Goal: Task Accomplishment & Management: Manage account settings

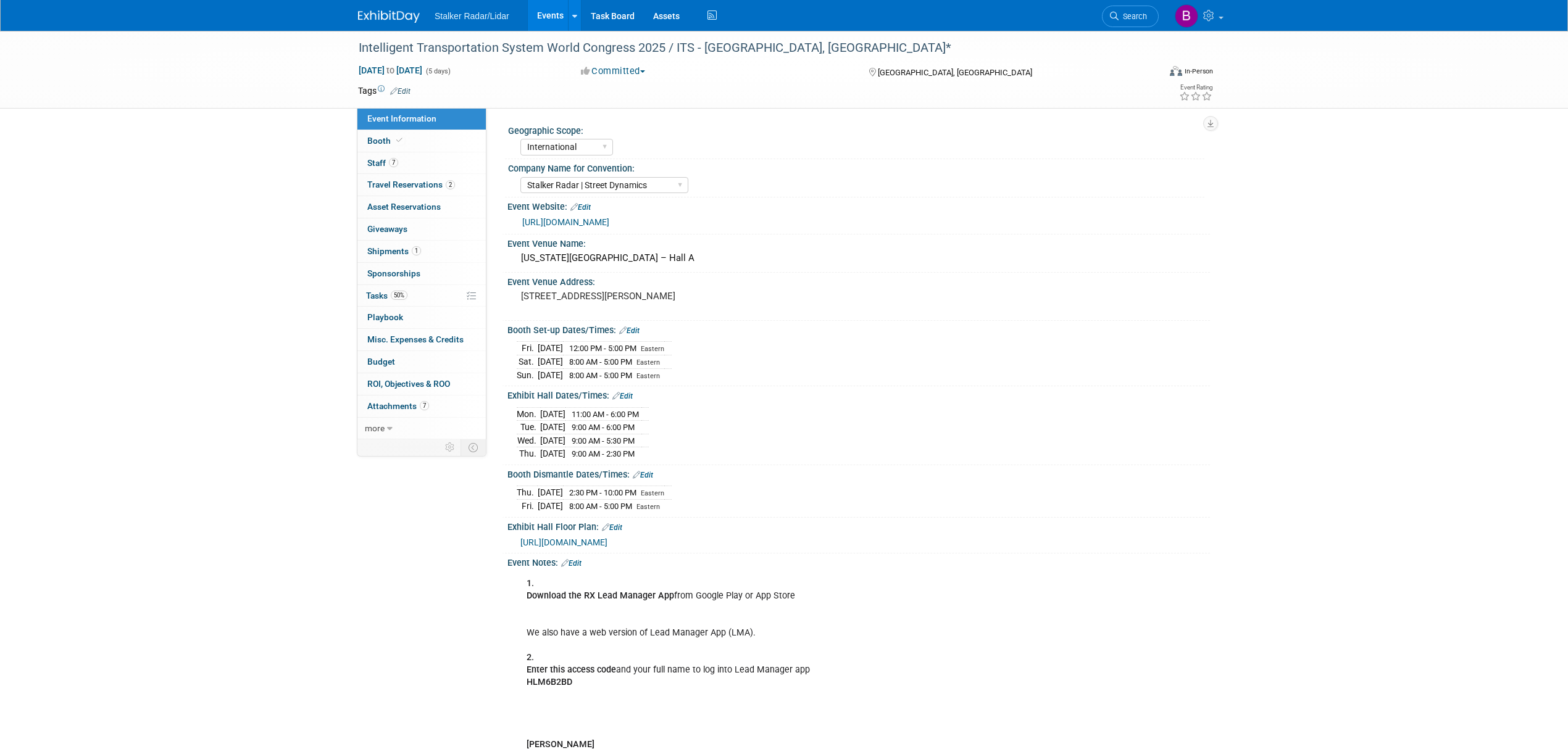
select select "International"
select select "Stalker Radar | Street Dynamics"
click at [1130, 18] on span "Search" at bounding box center [1132, 17] width 29 height 9
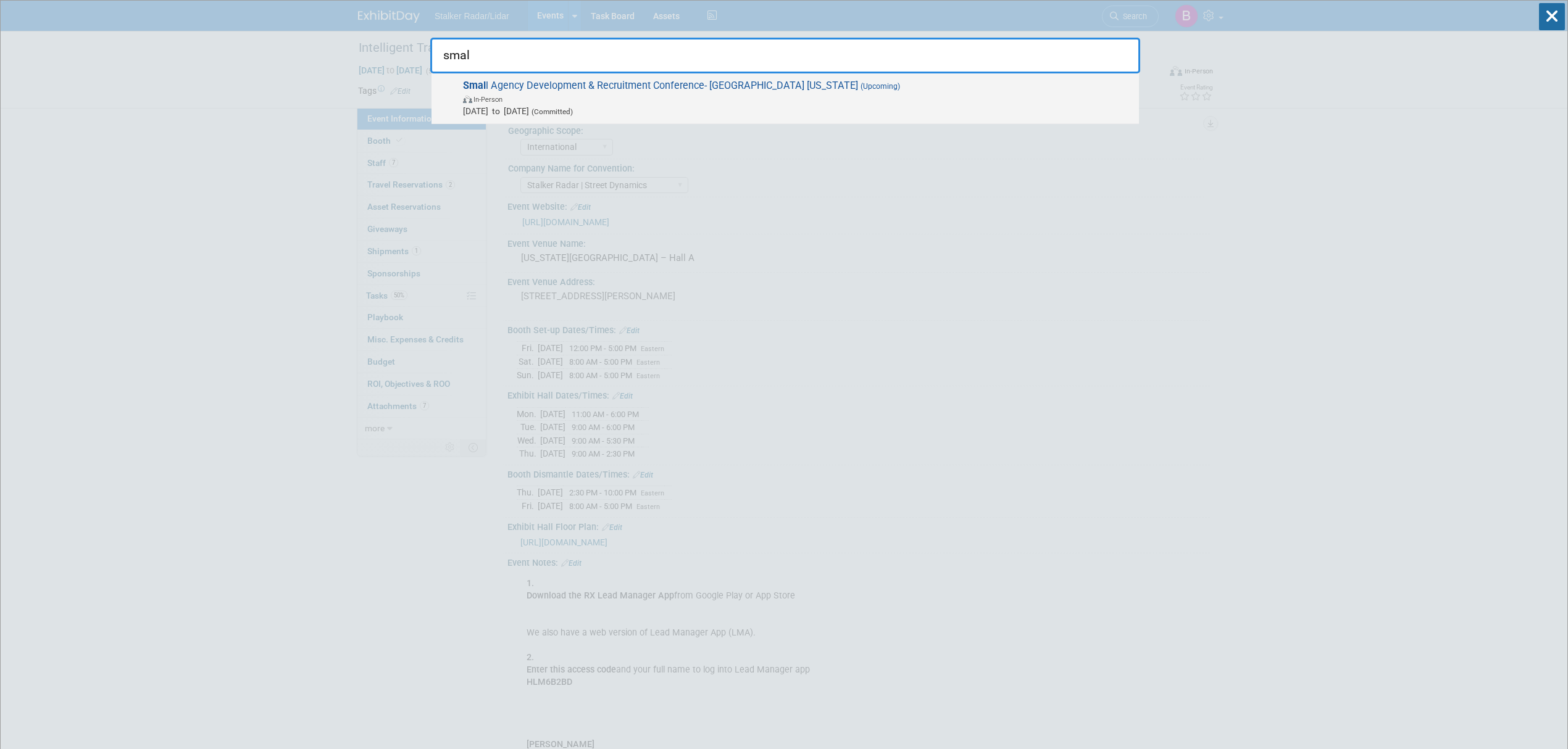
type input "smal"
click at [591, 90] on span "Smal l Agency Development & Recruitment Conference- [GEOGRAPHIC_DATA] [US_STATE…" at bounding box center [796, 98] width 674 height 38
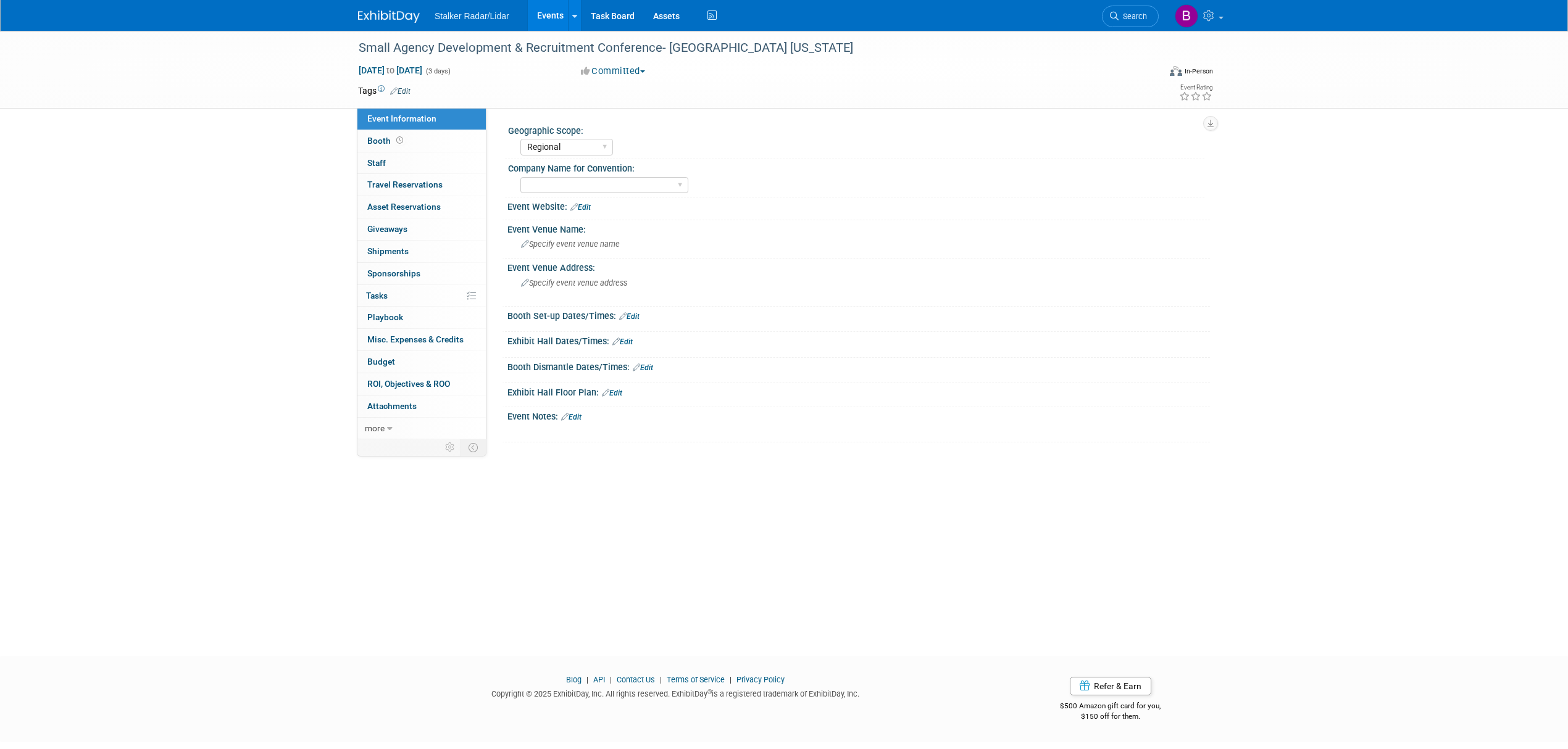
select select "Regional"
click at [569, 190] on select "Stalker Sensors Applied Concepts, Inc. | Stalker Radar Stalker Radar | Street D…" at bounding box center [604, 185] width 168 height 17
click at [521, 177] on select "Stalker Sensors Applied Concepts, Inc. | Stalker Radar Stalker Radar | Street D…" at bounding box center [604, 185] width 168 height 17
click at [584, 188] on select "Stalker Sensors Applied Concepts, Inc. | Stalker Radar Stalker Radar | Street D…" at bounding box center [604, 185] width 168 height 17
select select "Stalker Radar"
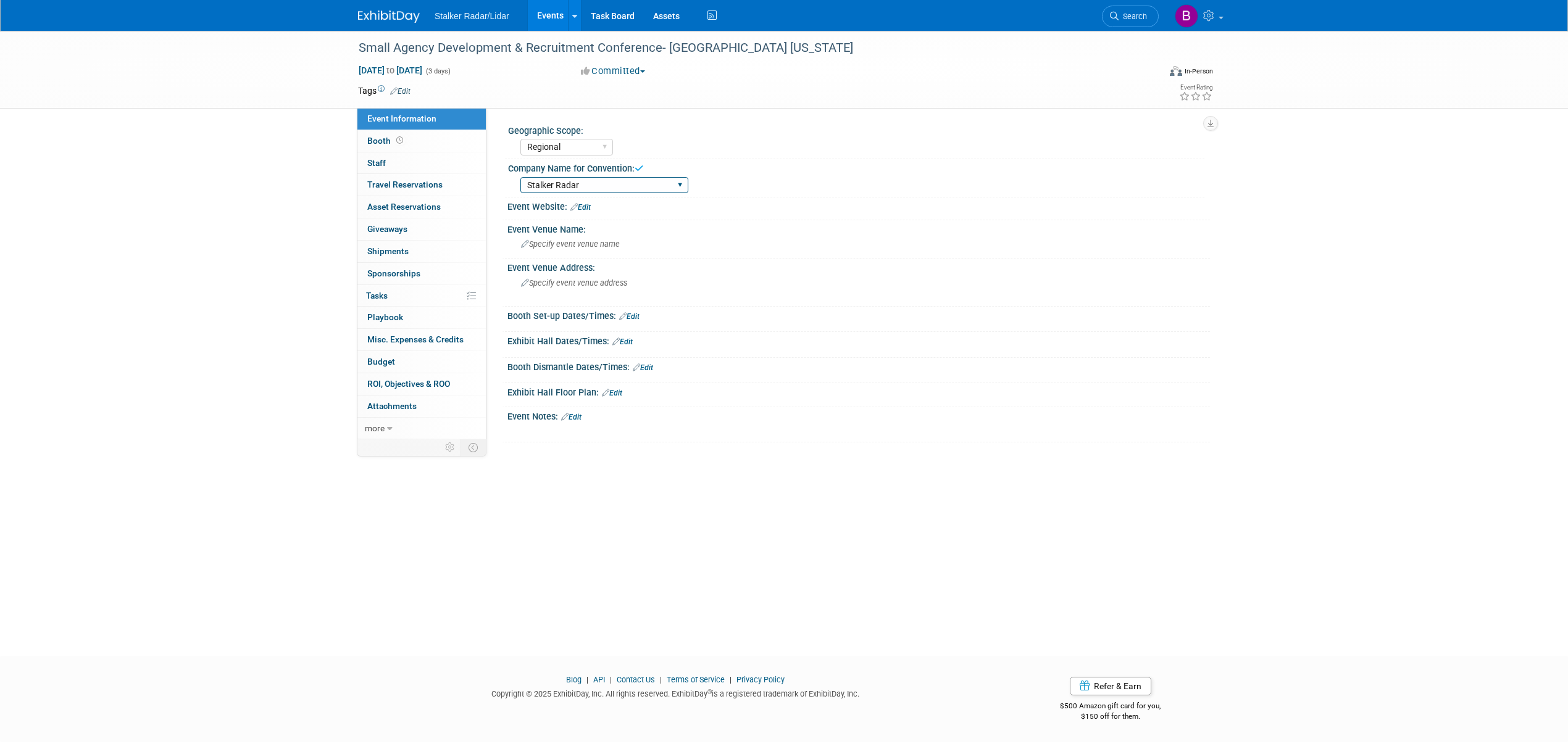
click at [521, 177] on select "Stalker Sensors Applied Concepts, Inc. | Stalker Radar Stalker Radar | Street D…" at bounding box center [604, 185] width 168 height 17
click at [405, 137] on link "Booth" at bounding box center [422, 141] width 128 height 21
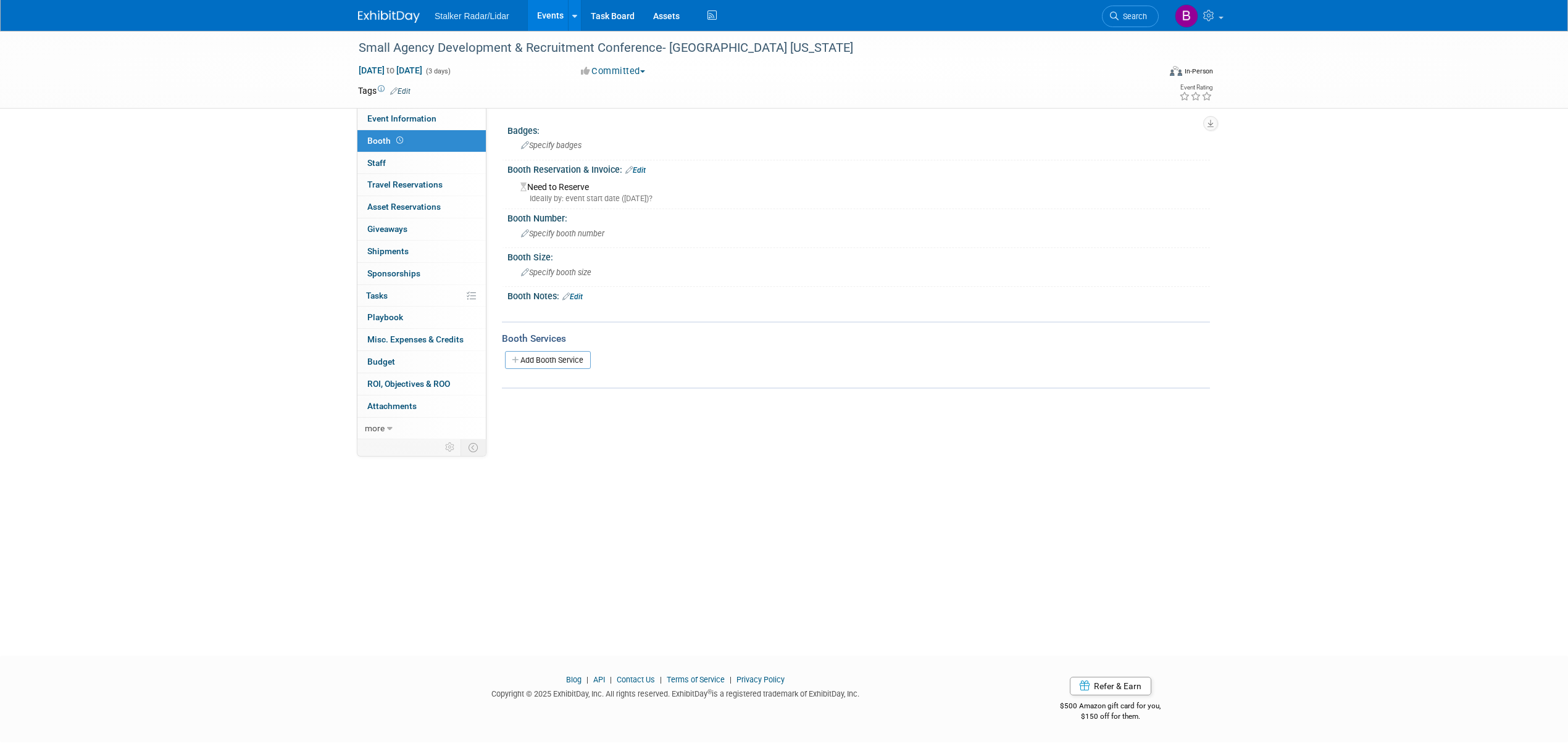
click at [642, 171] on link "Edit" at bounding box center [635, 170] width 21 height 9
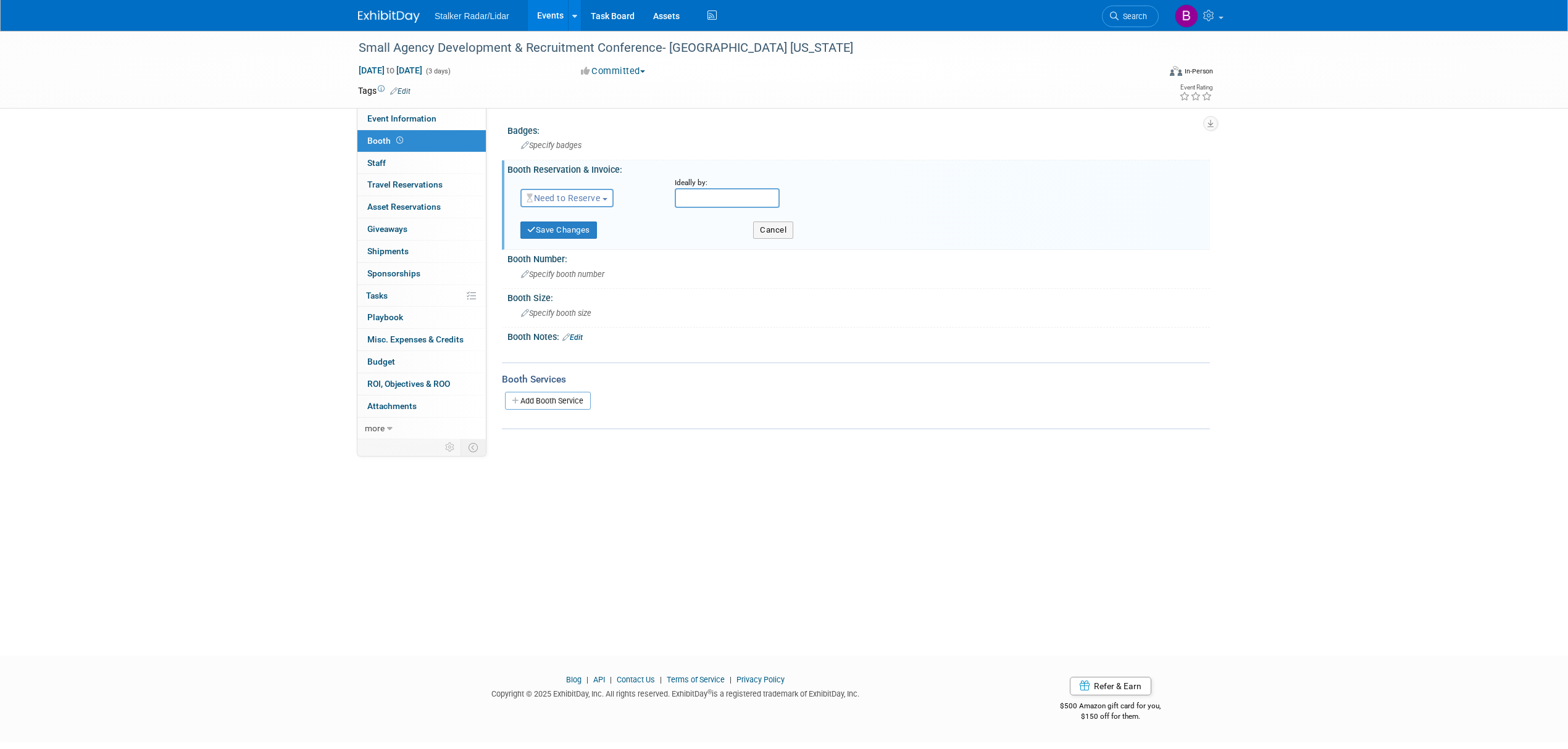
click at [577, 197] on span "Need to Reserve" at bounding box center [563, 198] width 73 height 10
click at [572, 233] on link "Reserved" at bounding box center [587, 237] width 132 height 17
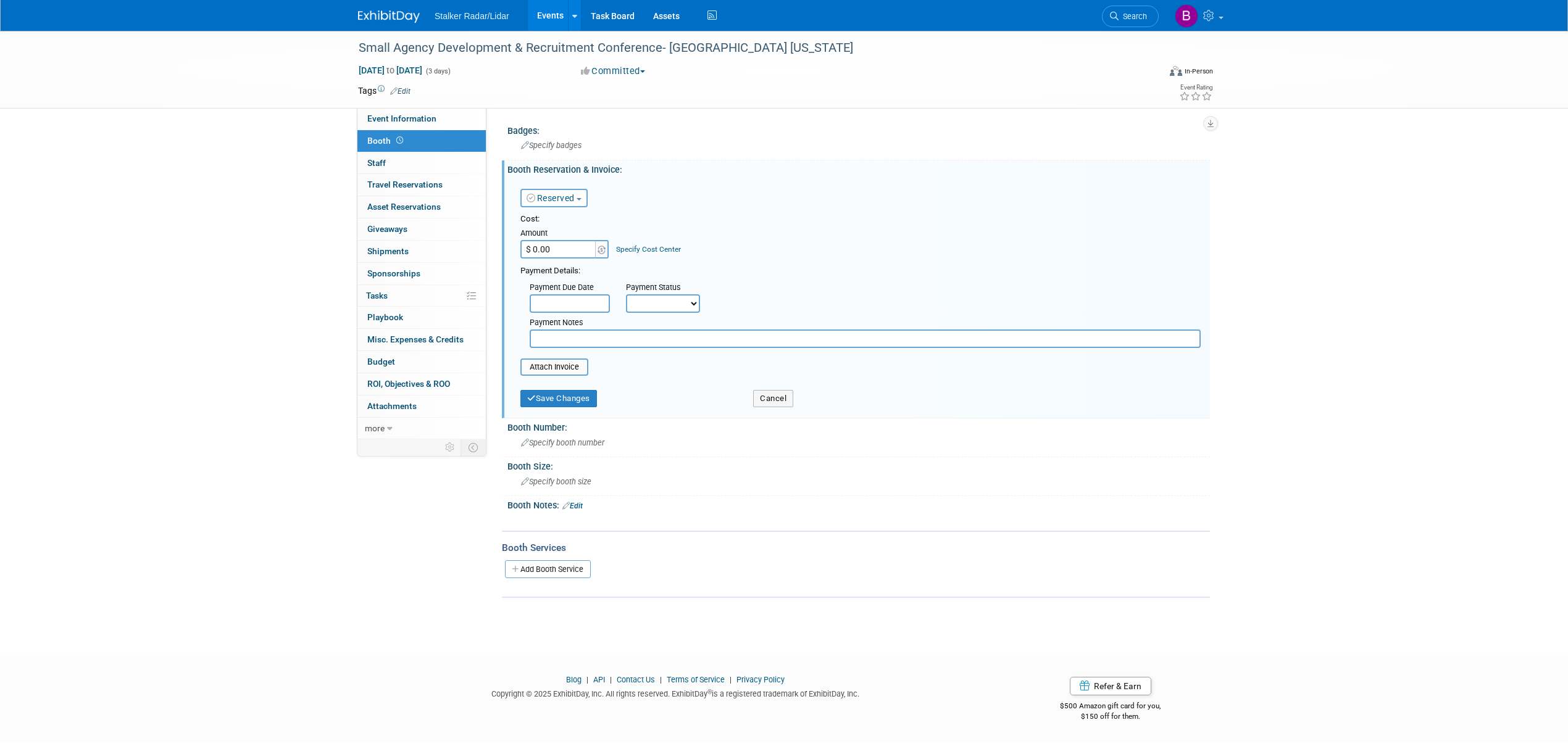
click at [545, 247] on input "$ 0.00" at bounding box center [559, 249] width 77 height 19
type input "$ 750.00"
click at [669, 383] on div "Save Changes" at bounding box center [628, 395] width 233 height 25
click at [579, 289] on div "Payment Due Date" at bounding box center [569, 288] width 78 height 13
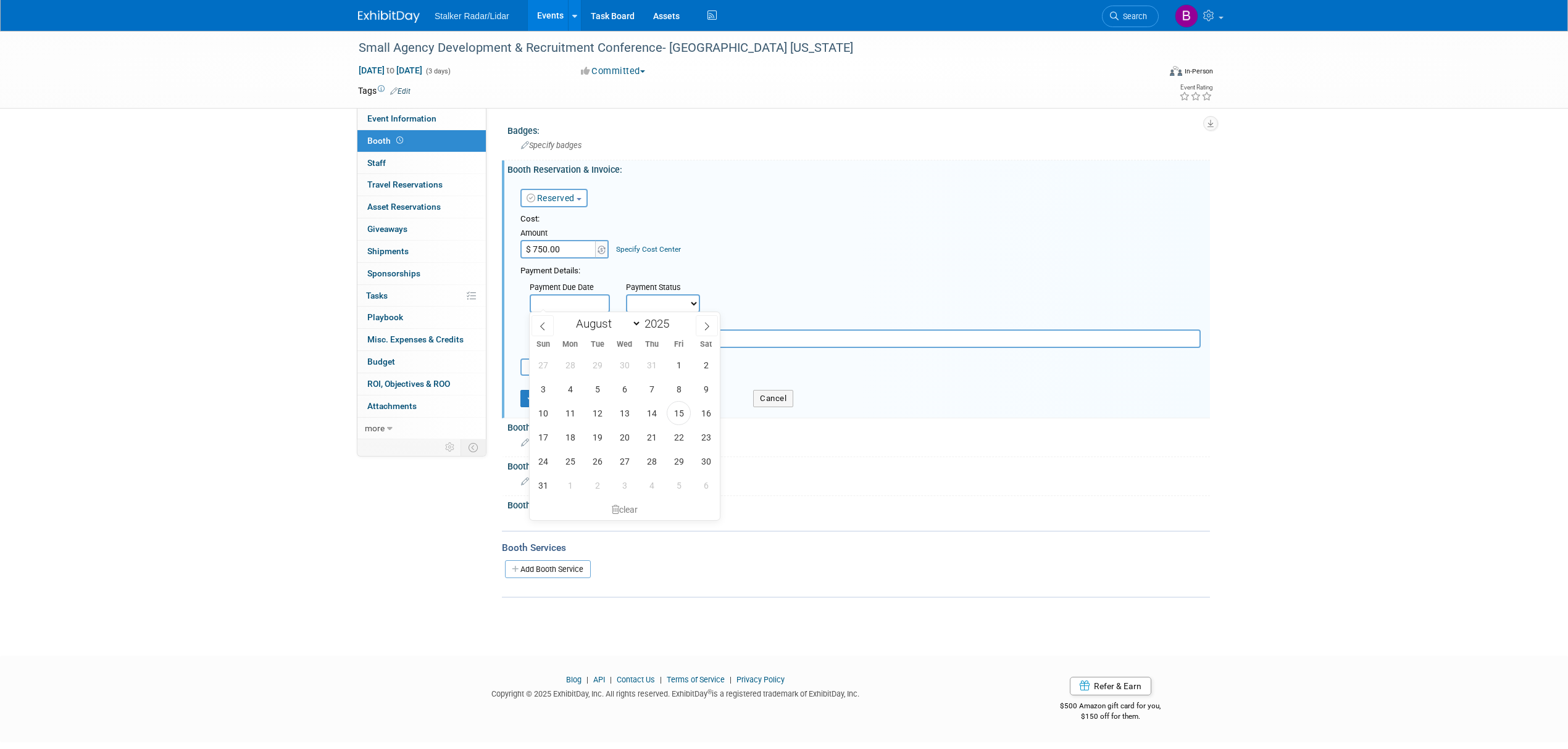
click at [578, 301] on input "text" at bounding box center [570, 304] width 80 height 19
click at [677, 409] on span "15" at bounding box center [679, 413] width 24 height 24
type input "Aug 15, 2025"
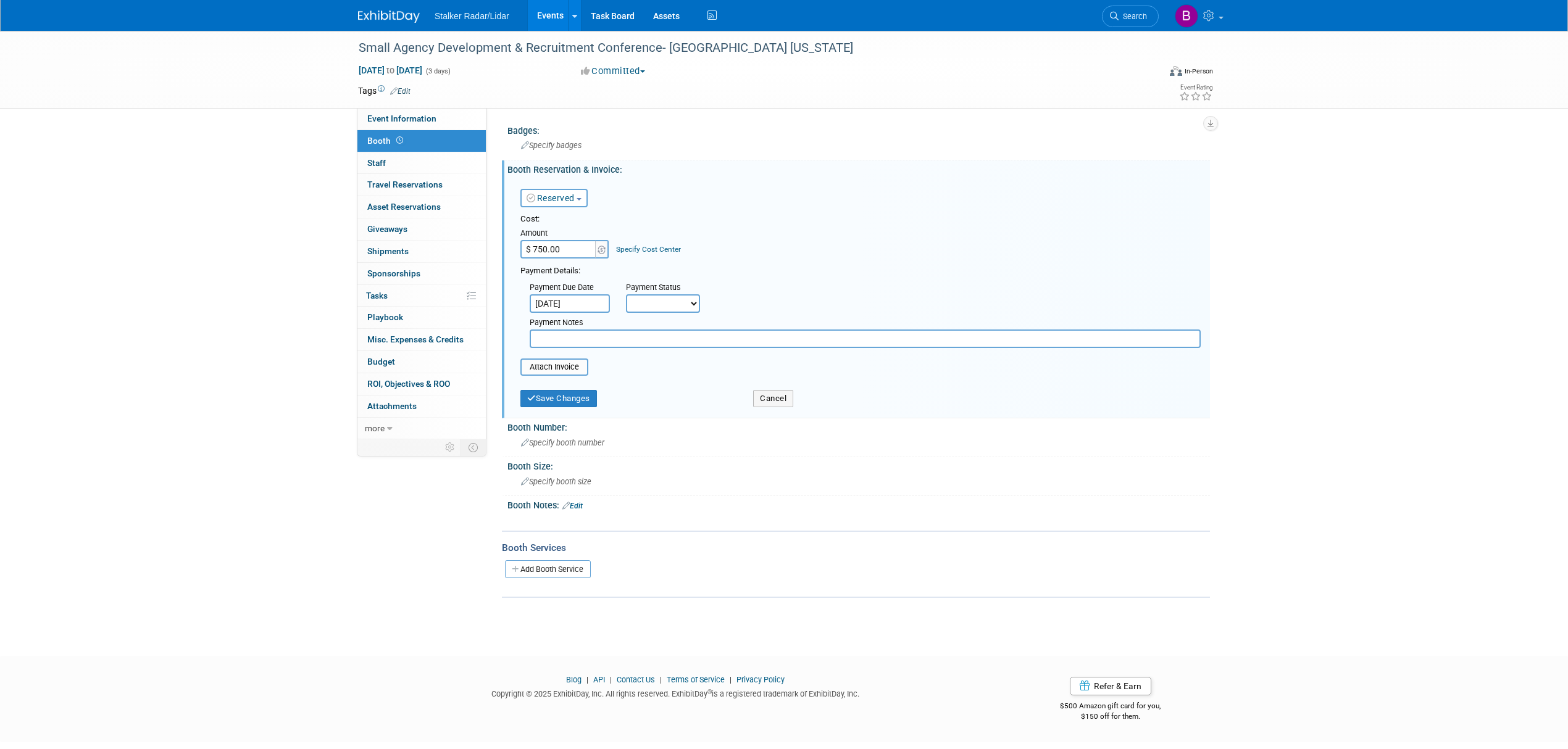
click at [648, 302] on select "Not Paid Yet Partially Paid Paid in Full" at bounding box center [662, 304] width 74 height 19
select select "1"
click at [626, 294] on select "Not Paid Yet Partially Paid Paid in Full" at bounding box center [662, 304] width 74 height 19
click at [563, 395] on button "Save Changes" at bounding box center [559, 399] width 76 height 17
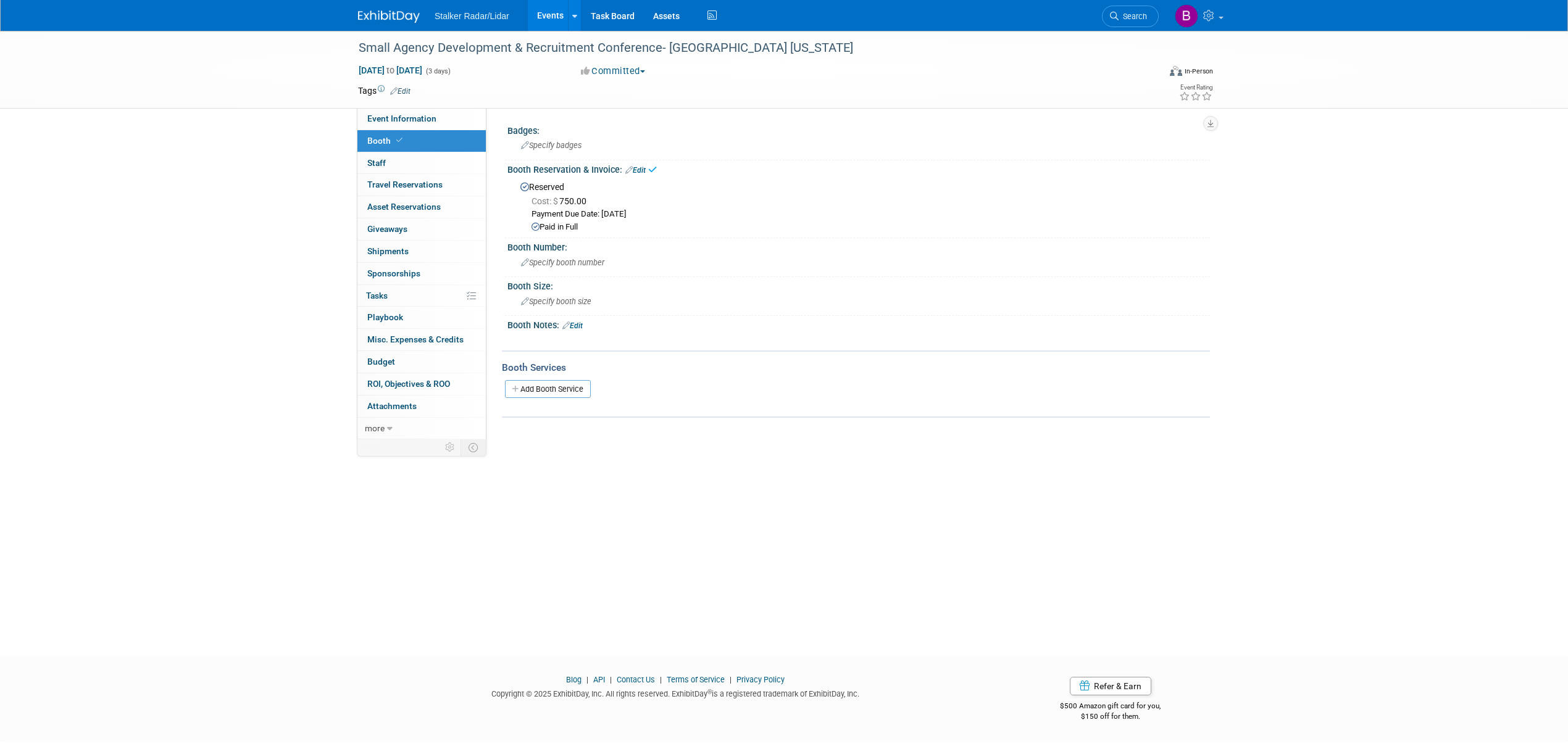
click at [645, 169] on link "Edit" at bounding box center [635, 170] width 21 height 9
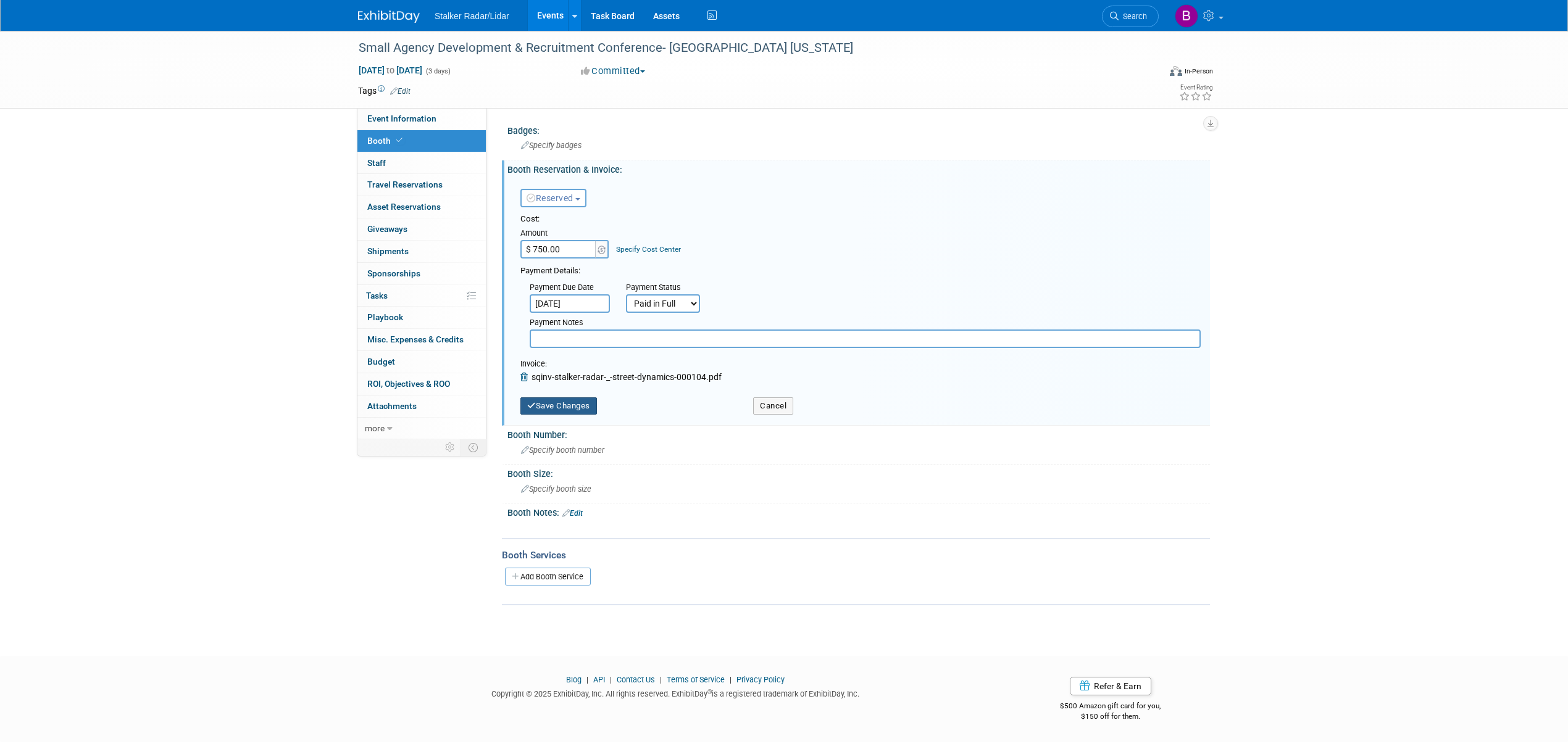
click at [565, 402] on button "Save Changes" at bounding box center [559, 406] width 76 height 17
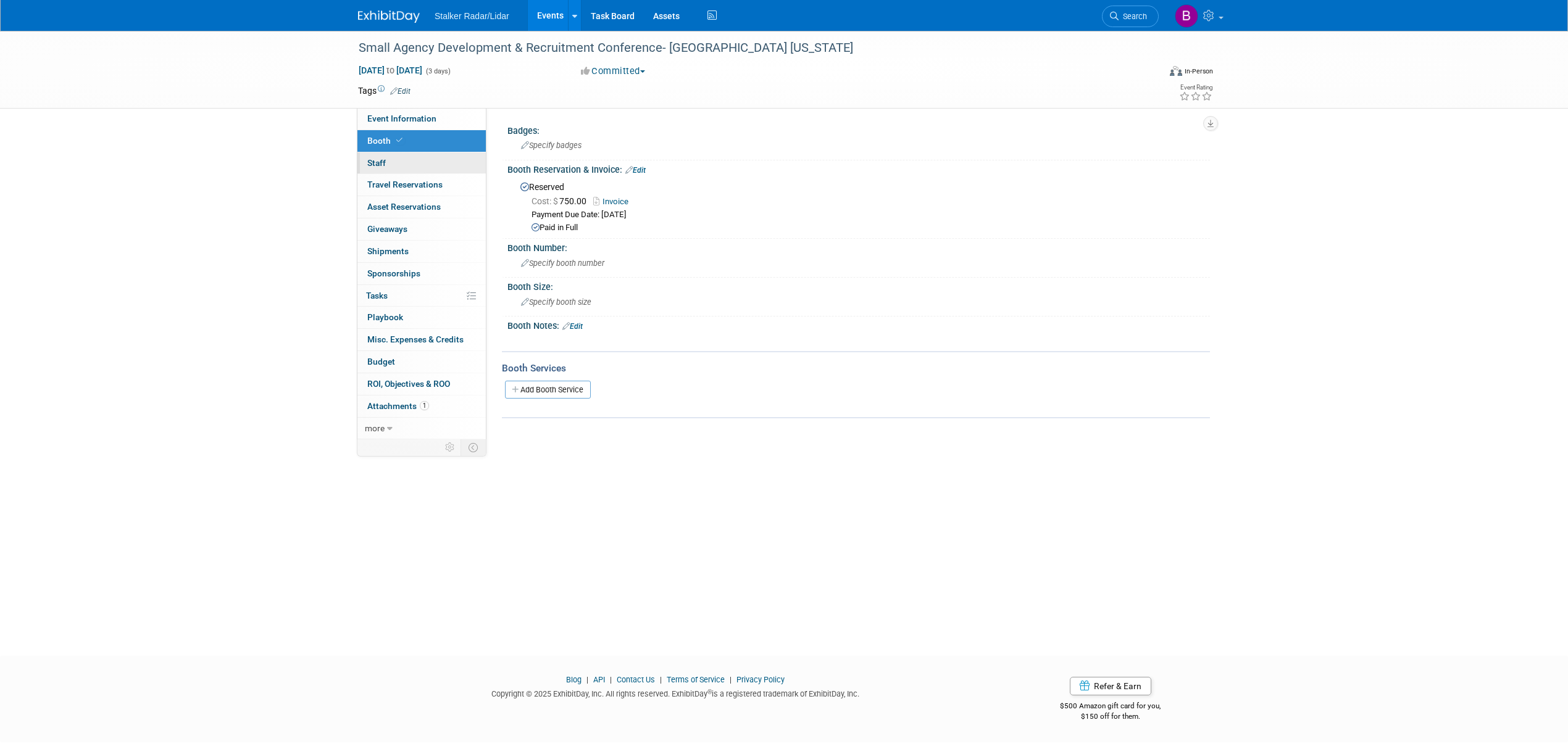
click at [385, 161] on span "Staff 0" at bounding box center [376, 163] width 19 height 10
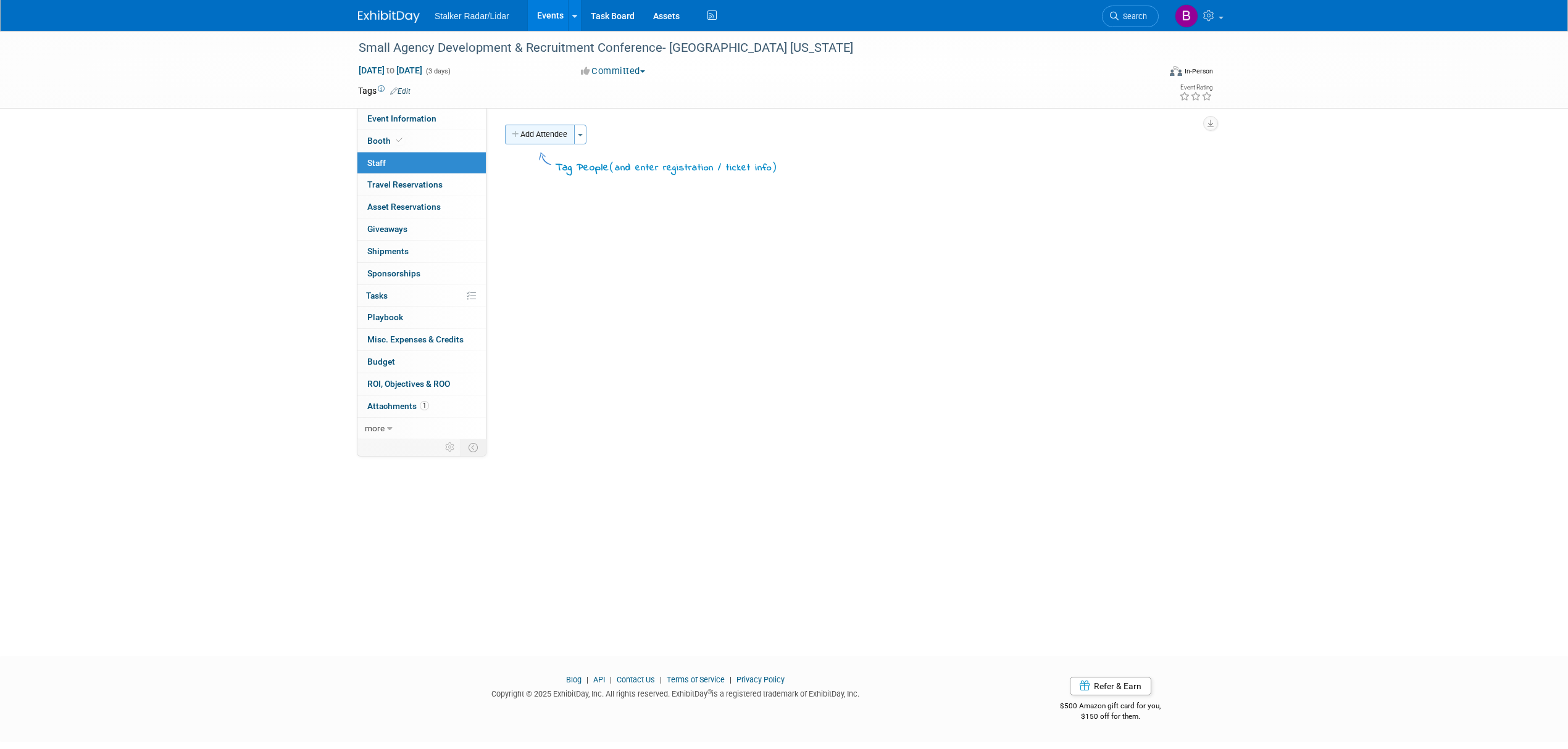
click at [519, 132] on icon "button" at bounding box center [516, 135] width 9 height 8
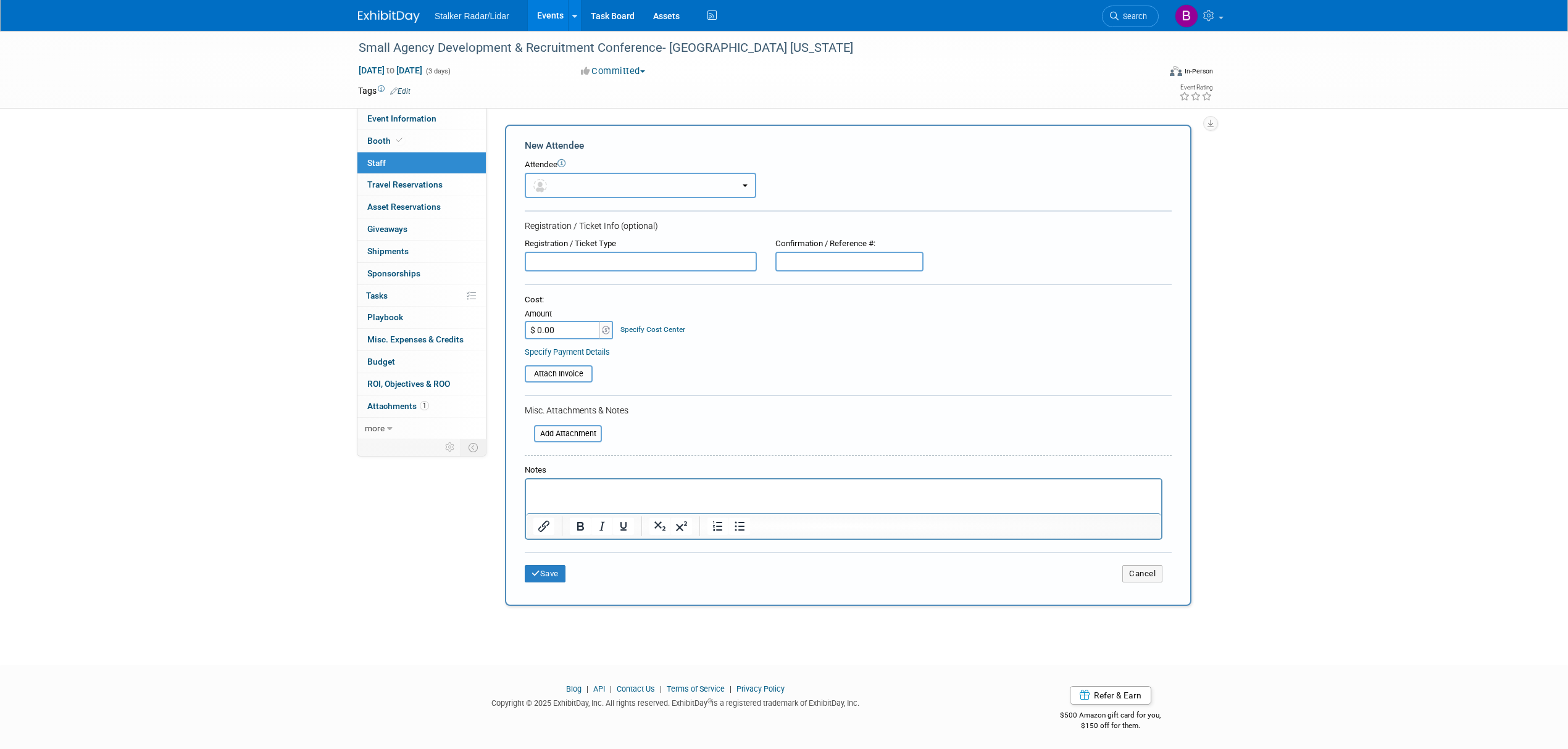
click at [644, 181] on button "button" at bounding box center [640, 185] width 231 height 25
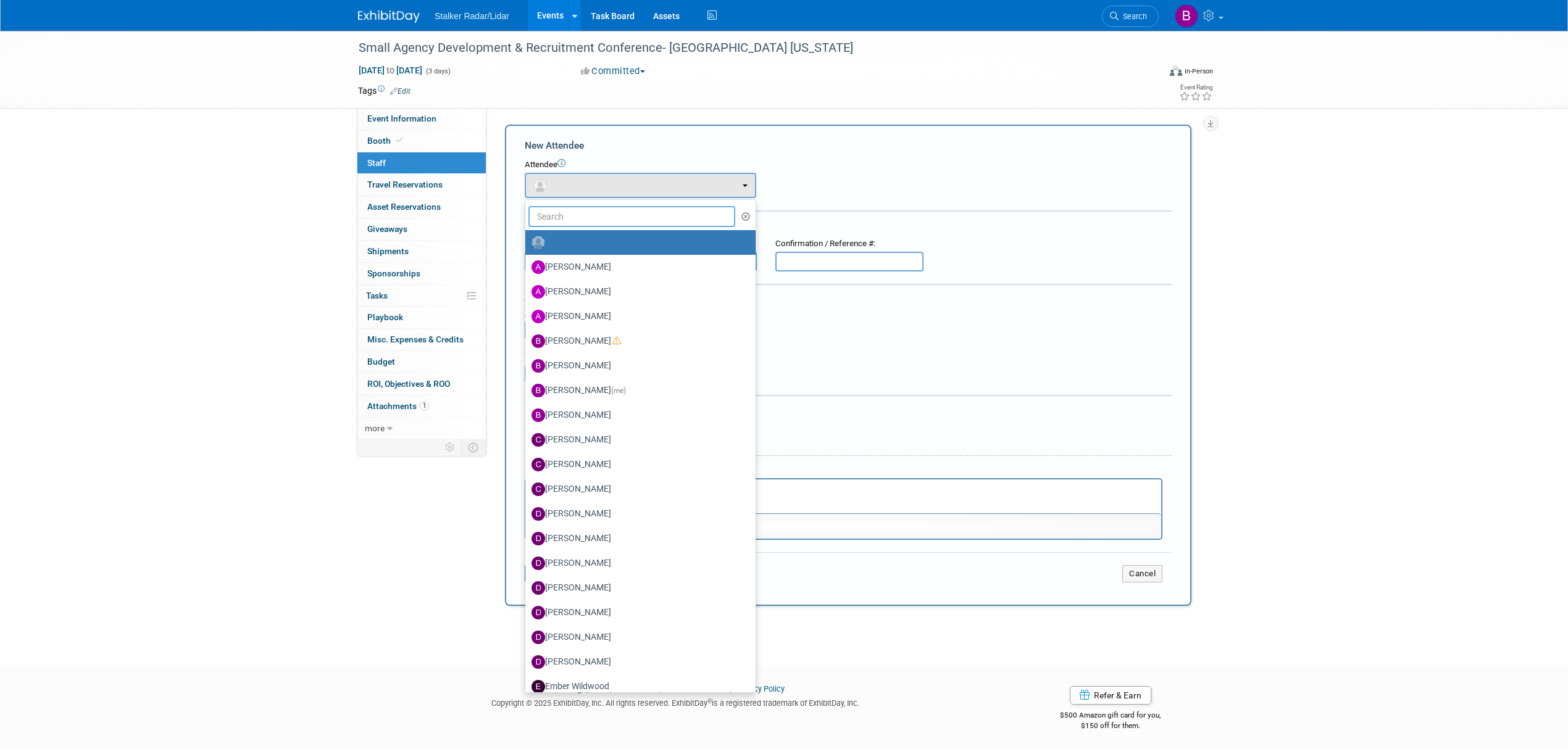
click at [572, 207] on input "text" at bounding box center [632, 217] width 207 height 21
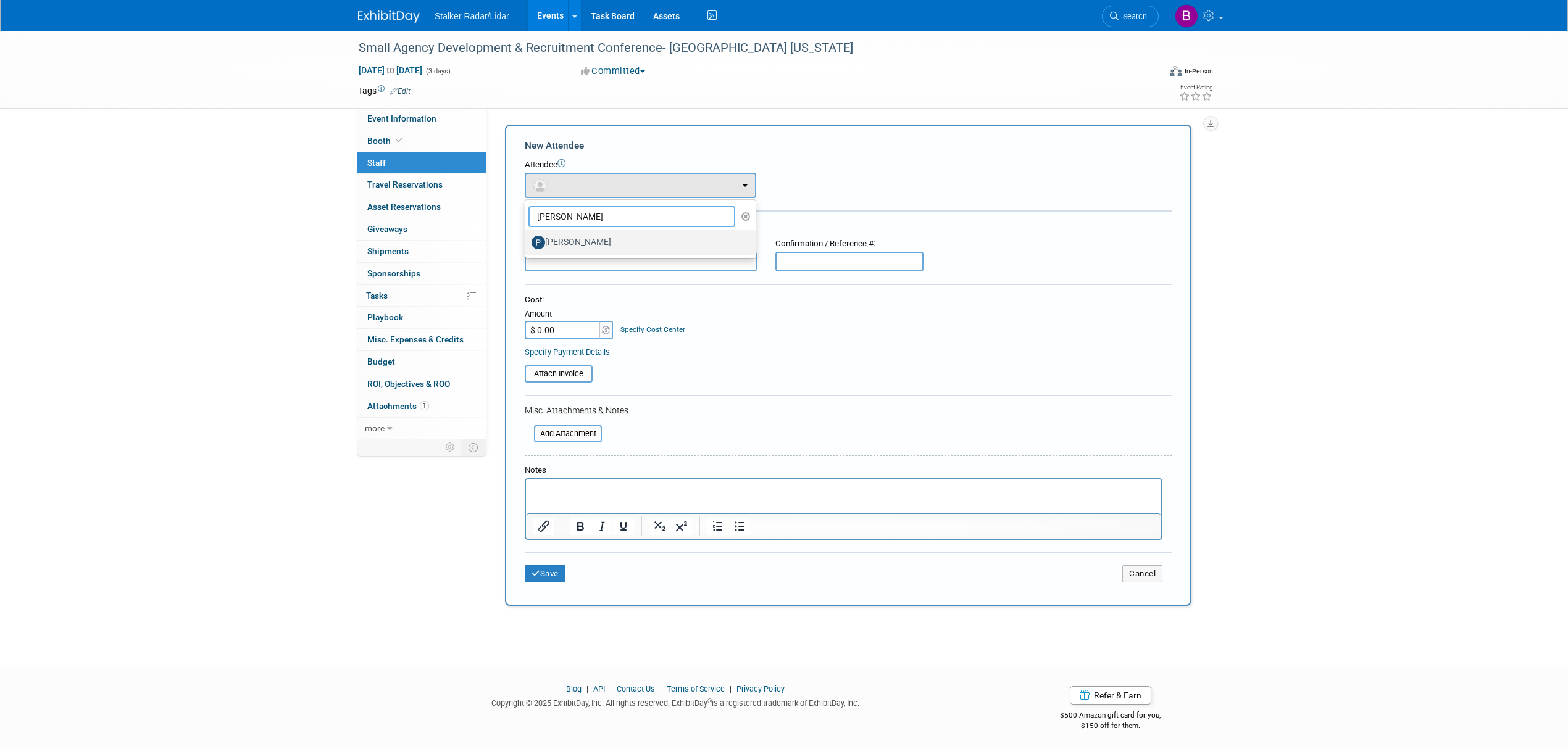
type input "pete"
click at [594, 241] on label "[PERSON_NAME]" at bounding box center [637, 243] width 211 height 20
click at [527, 241] on input "[PERSON_NAME]" at bounding box center [523, 241] width 8 height 8
select select "7a45bfcd-0265-485c-ac45-032bf35ba74b"
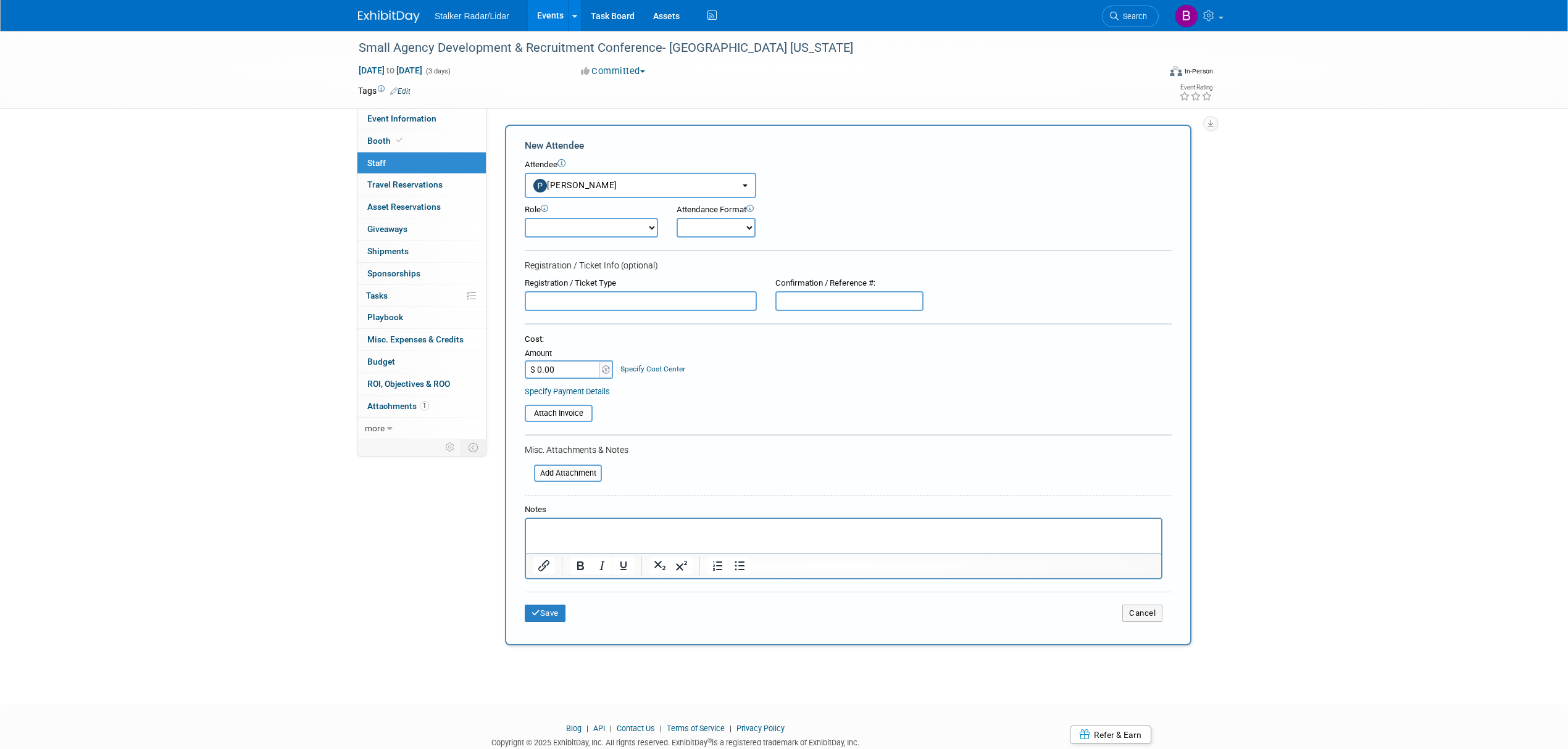
click at [539, 591] on div "Save Cancel" at bounding box center [848, 611] width 647 height 39
click at [536, 605] on button "Save" at bounding box center [545, 613] width 41 height 17
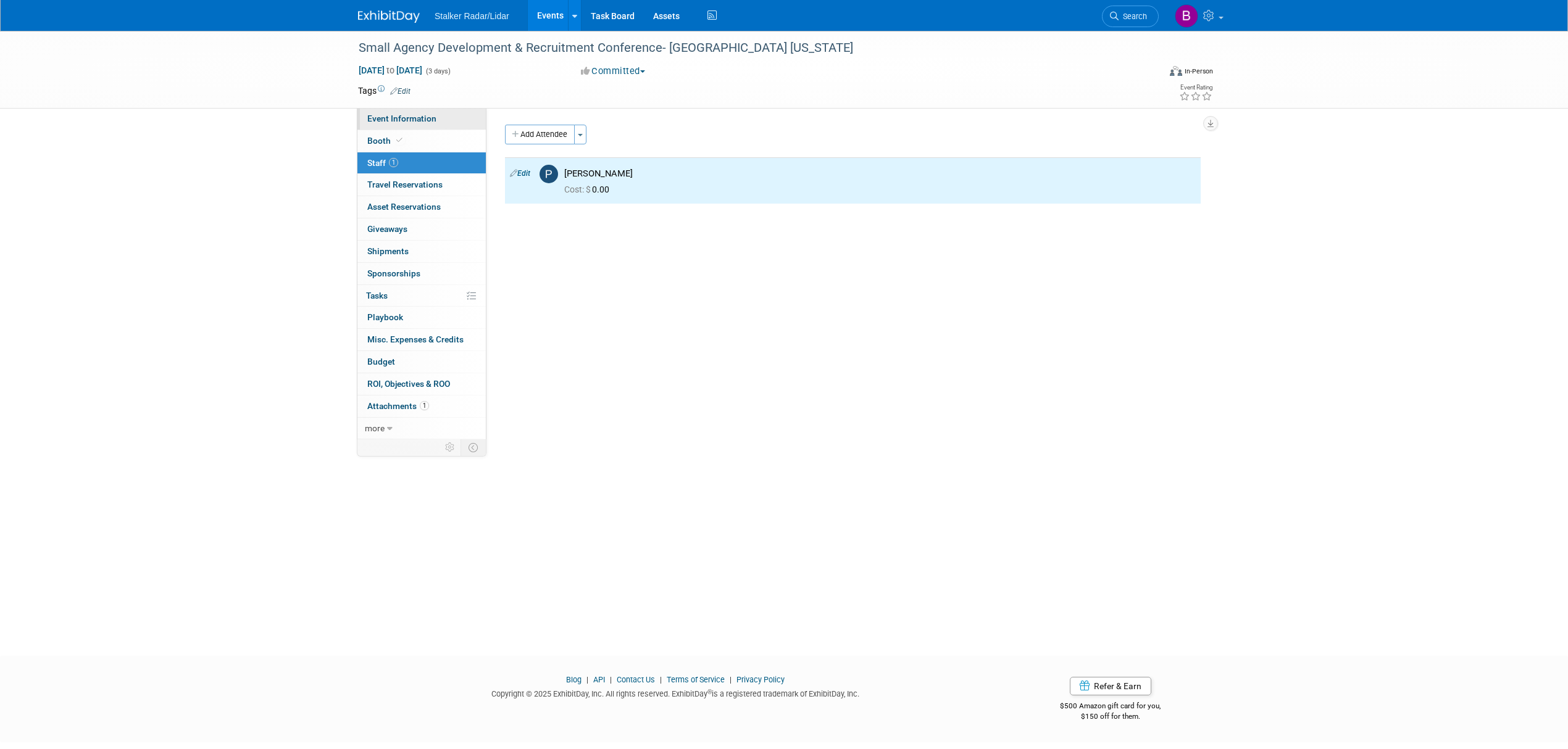
click at [416, 121] on span "Event Information" at bounding box center [402, 118] width 69 height 10
select select "Regional"
select select "Stalker Radar"
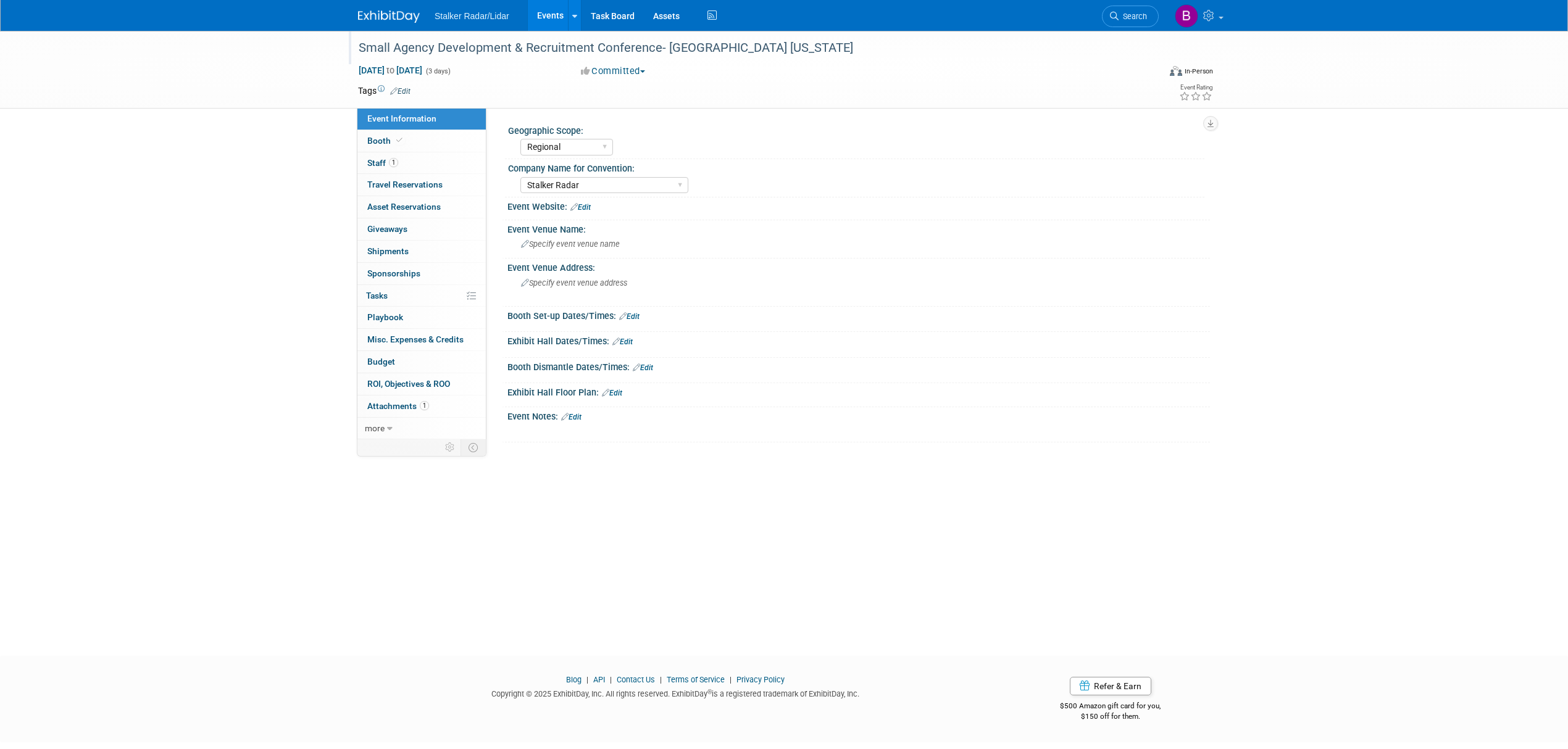
click at [704, 47] on div "Small Agency Development & Recruitment Conference- Ankeny Iowa" at bounding box center [747, 48] width 786 height 22
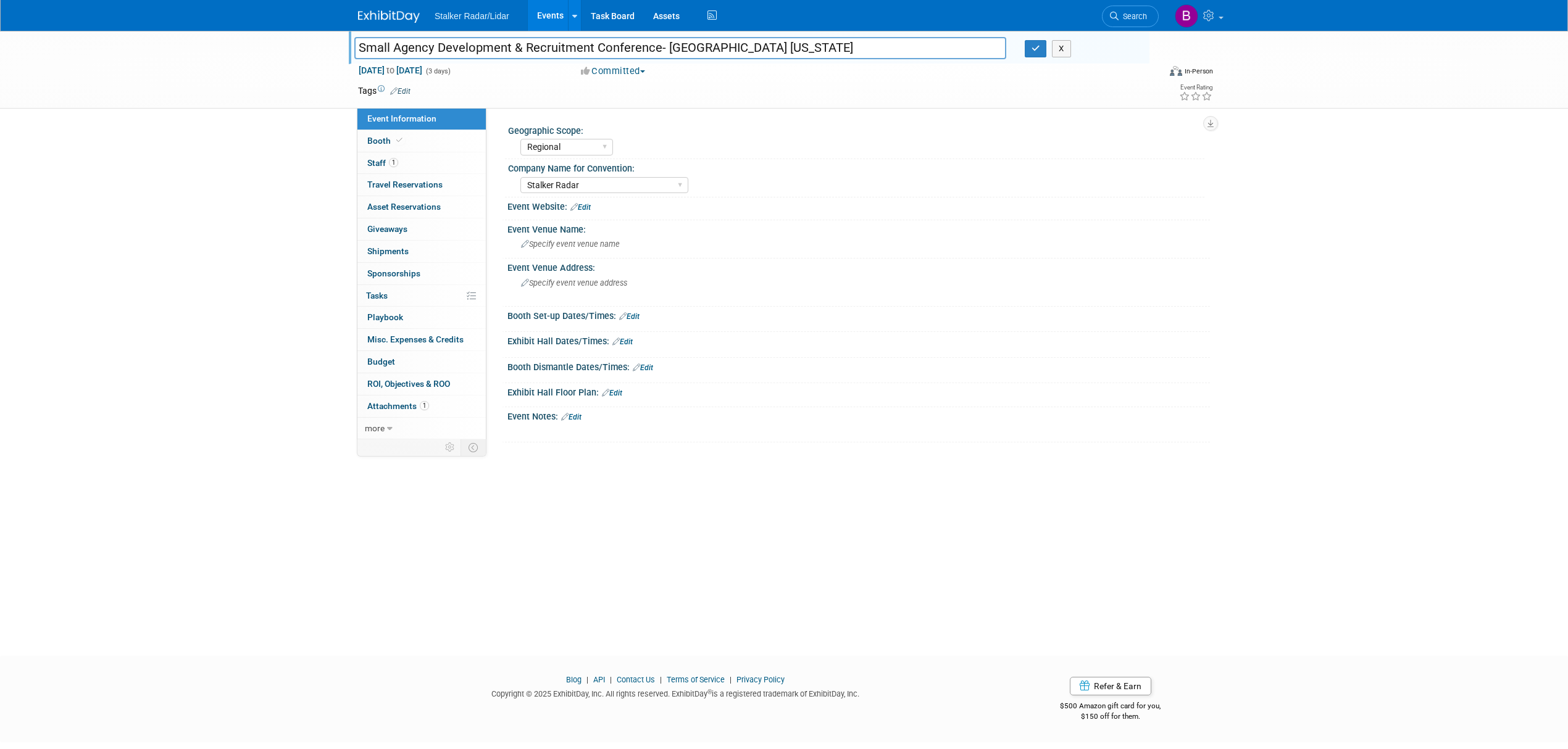
click at [710, 47] on input "Small Agency Development & Recruitment Conference- Ankeny Iowa" at bounding box center [680, 48] width 652 height 21
click at [706, 47] on input "Small Agency Development & Recruitment Conference- Ankeny Iowa" at bounding box center [680, 48] width 652 height 21
type input "Small Agency Development & Recruitment Conference- Ankeny, Iowa"
click at [1036, 46] on icon "button" at bounding box center [1035, 49] width 9 height 8
